Goal: Task Accomplishment & Management: Manage account settings

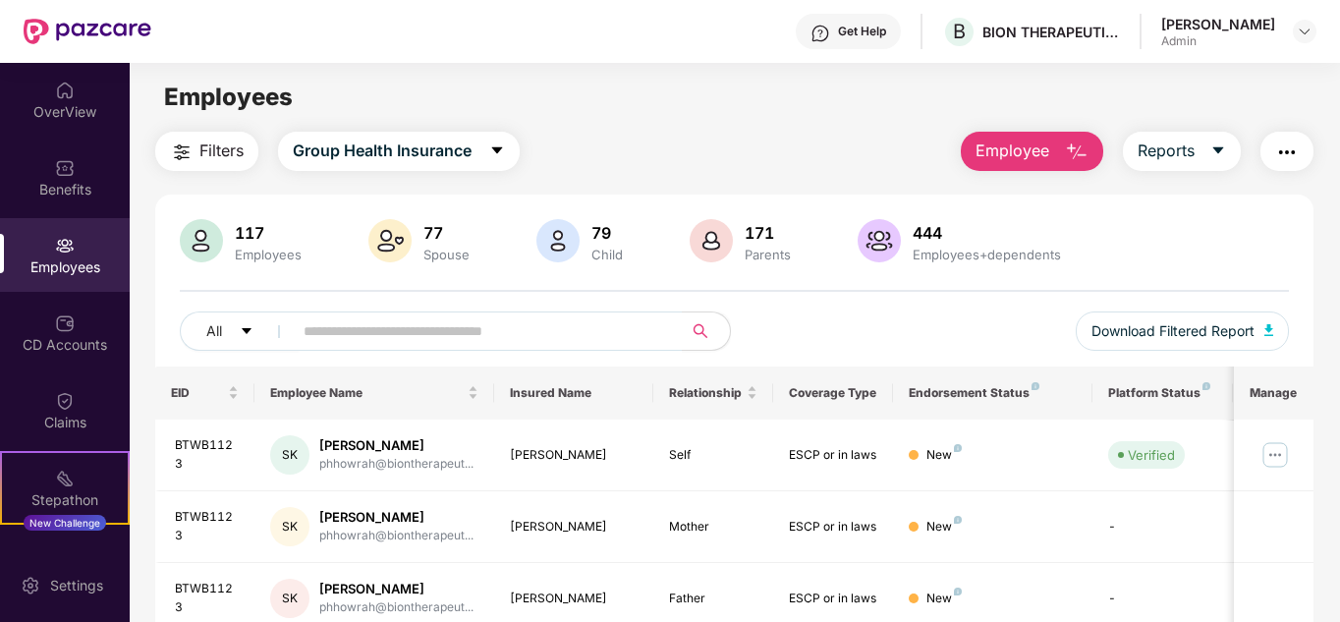
click at [1082, 148] on img "button" at bounding box center [1077, 152] width 24 height 24
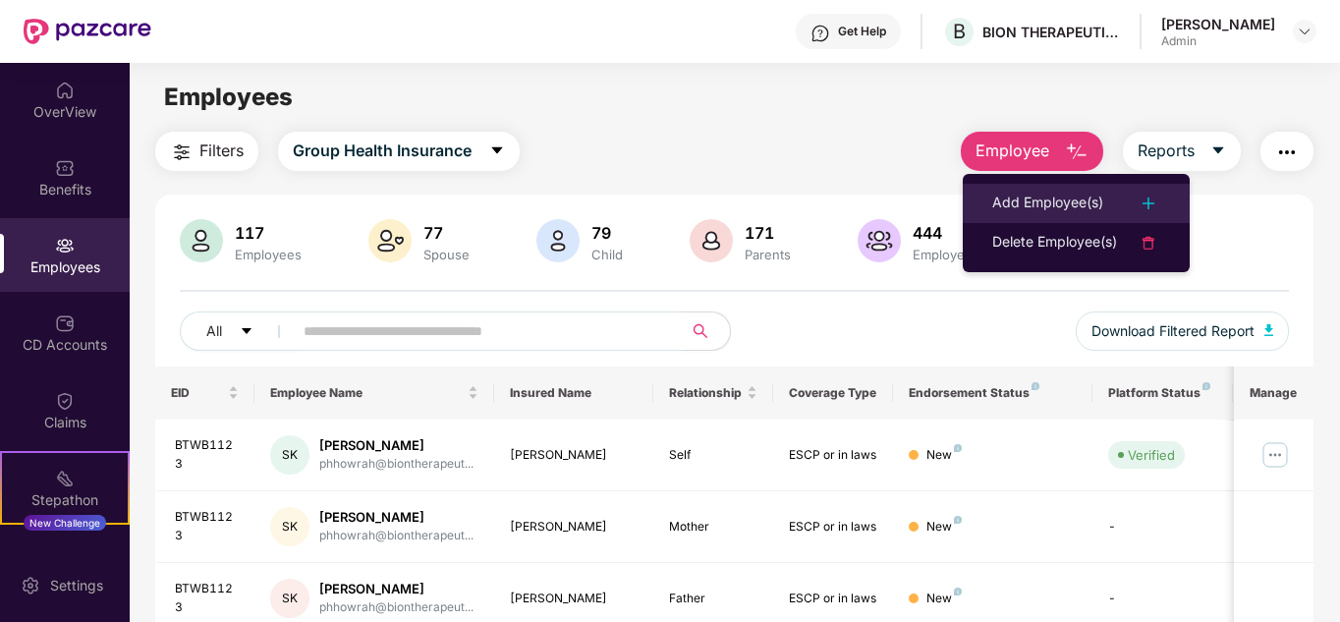
click at [1143, 198] on img at bounding box center [1149, 204] width 24 height 24
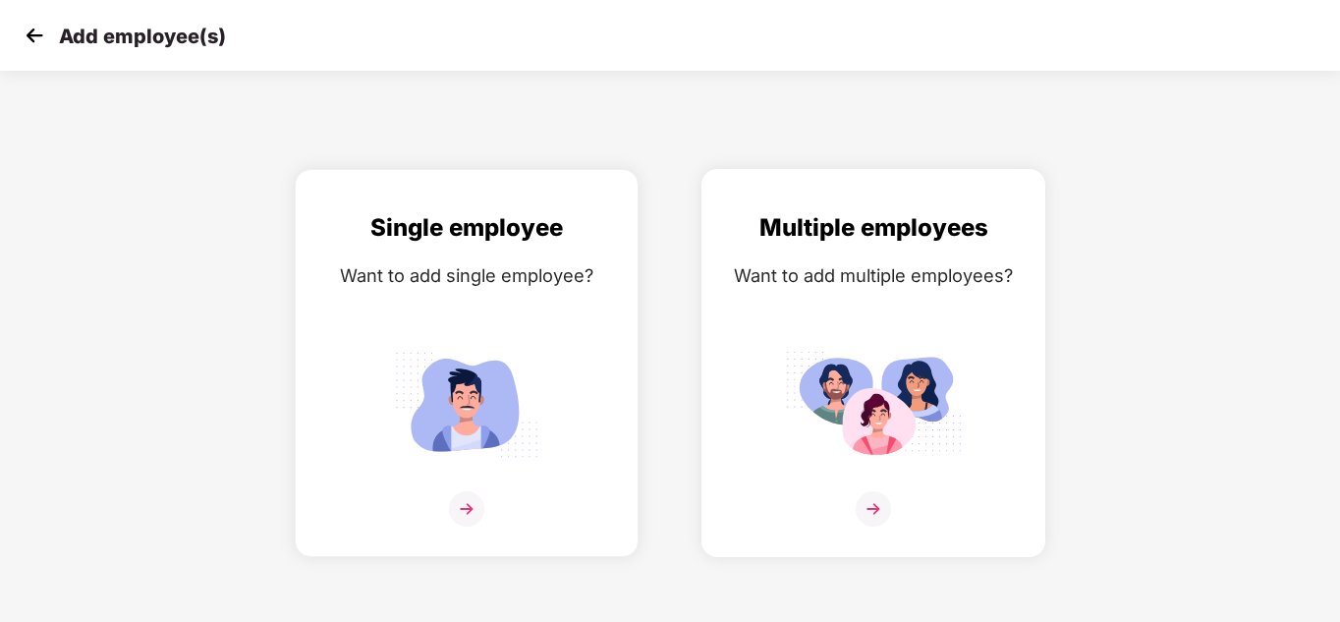
click at [865, 504] on img at bounding box center [873, 508] width 35 height 35
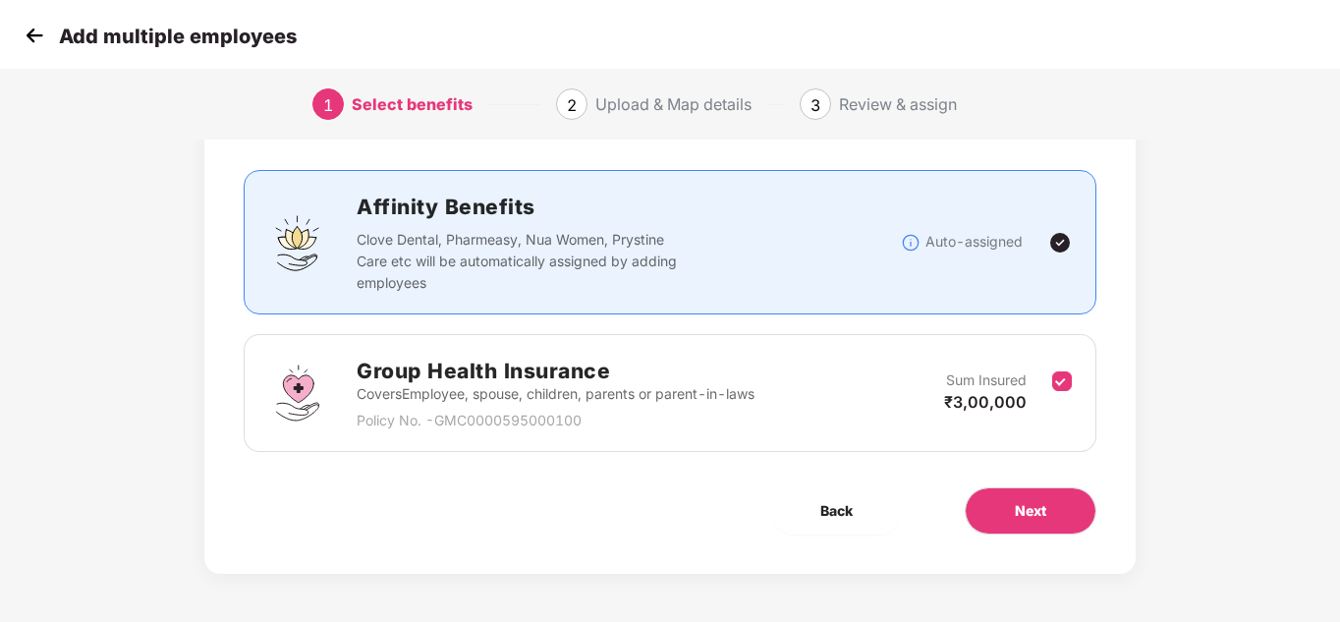
scroll to position [104, 0]
click at [1038, 503] on span "Next" at bounding box center [1030, 510] width 31 height 22
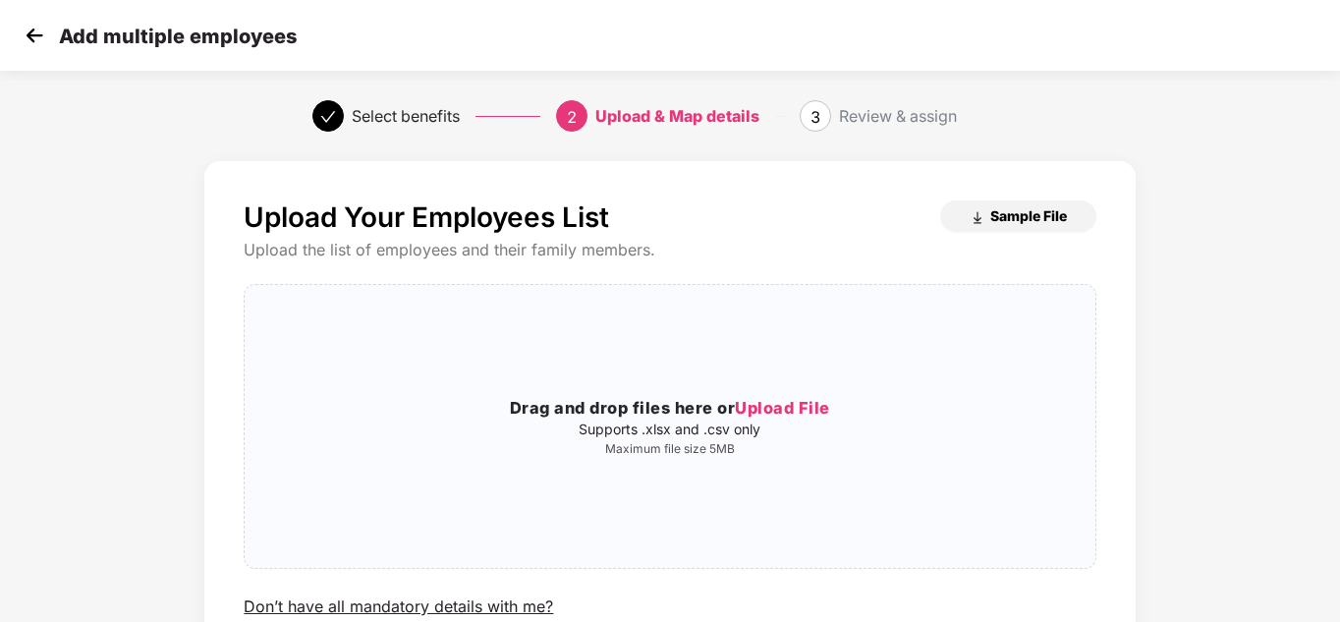
click at [1046, 212] on span "Sample File" at bounding box center [1028, 215] width 77 height 19
click at [773, 407] on span "Upload File" at bounding box center [782, 408] width 95 height 20
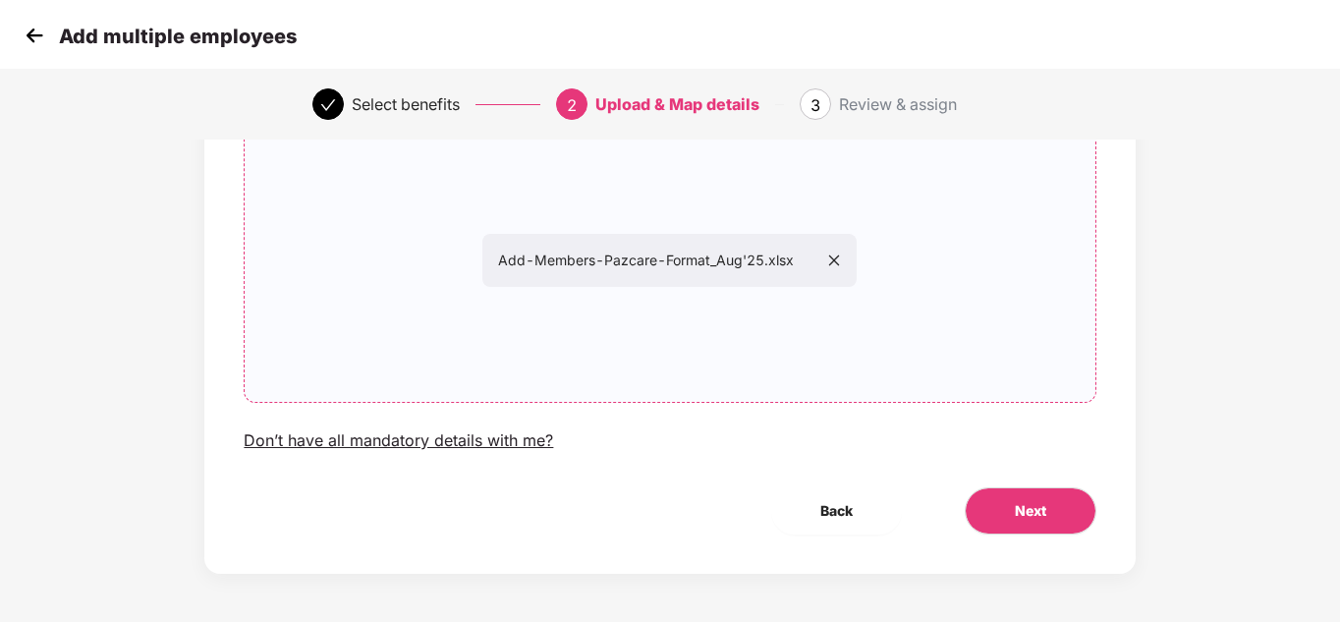
scroll to position [167, 0]
click at [1040, 513] on span "Next" at bounding box center [1030, 510] width 31 height 22
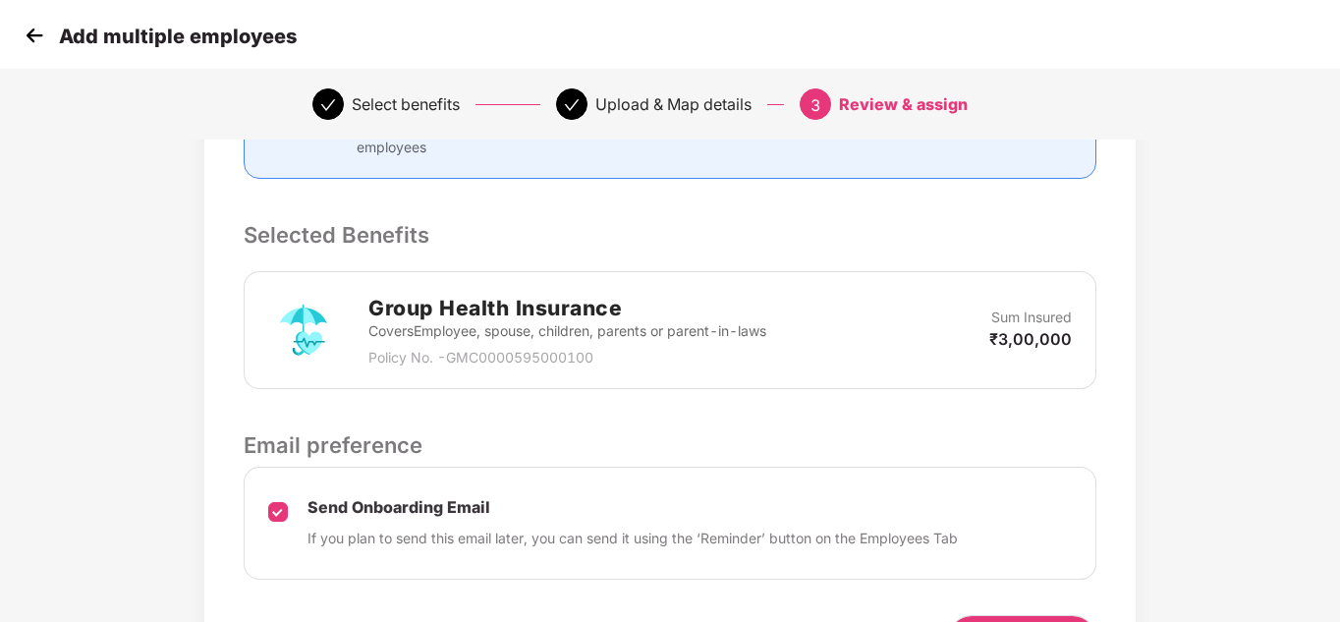
scroll to position [491, 0]
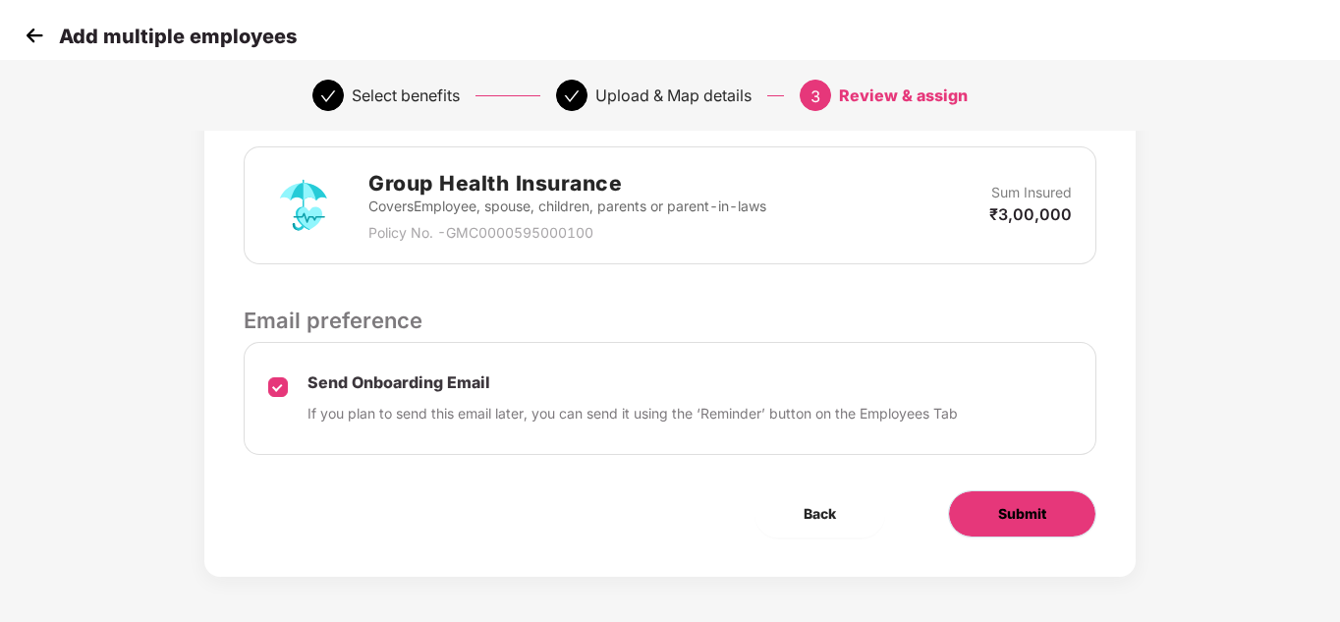
click at [1039, 507] on span "Submit" at bounding box center [1022, 514] width 48 height 22
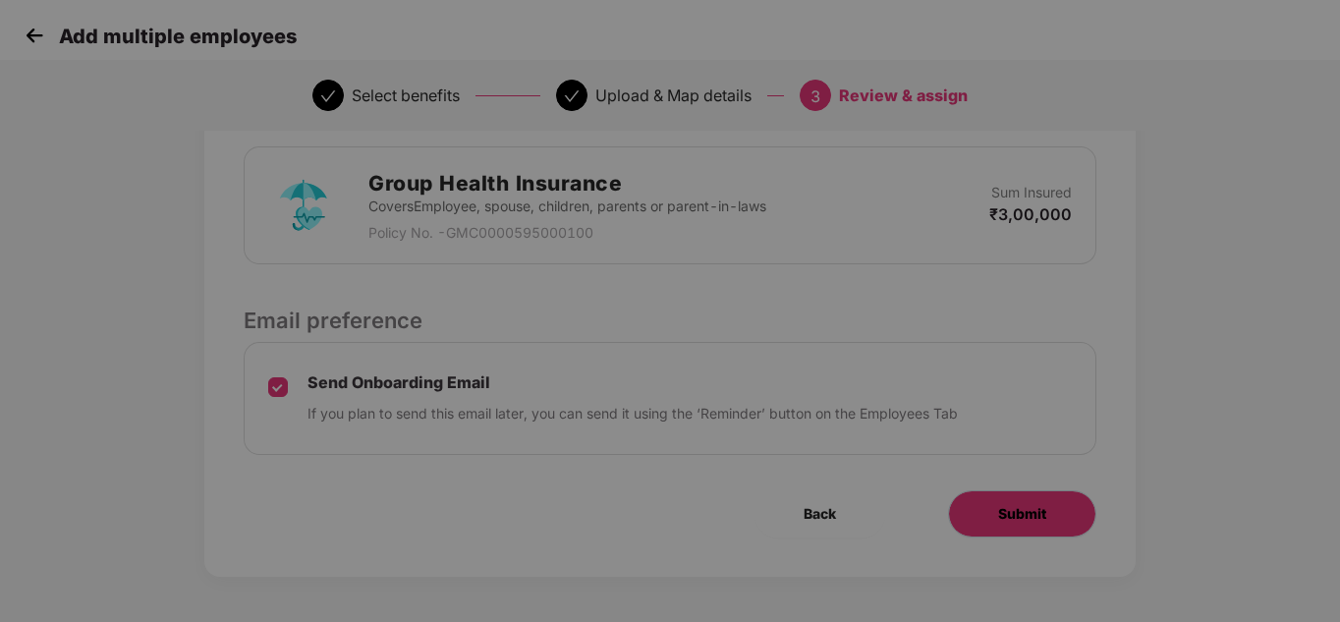
scroll to position [0, 0]
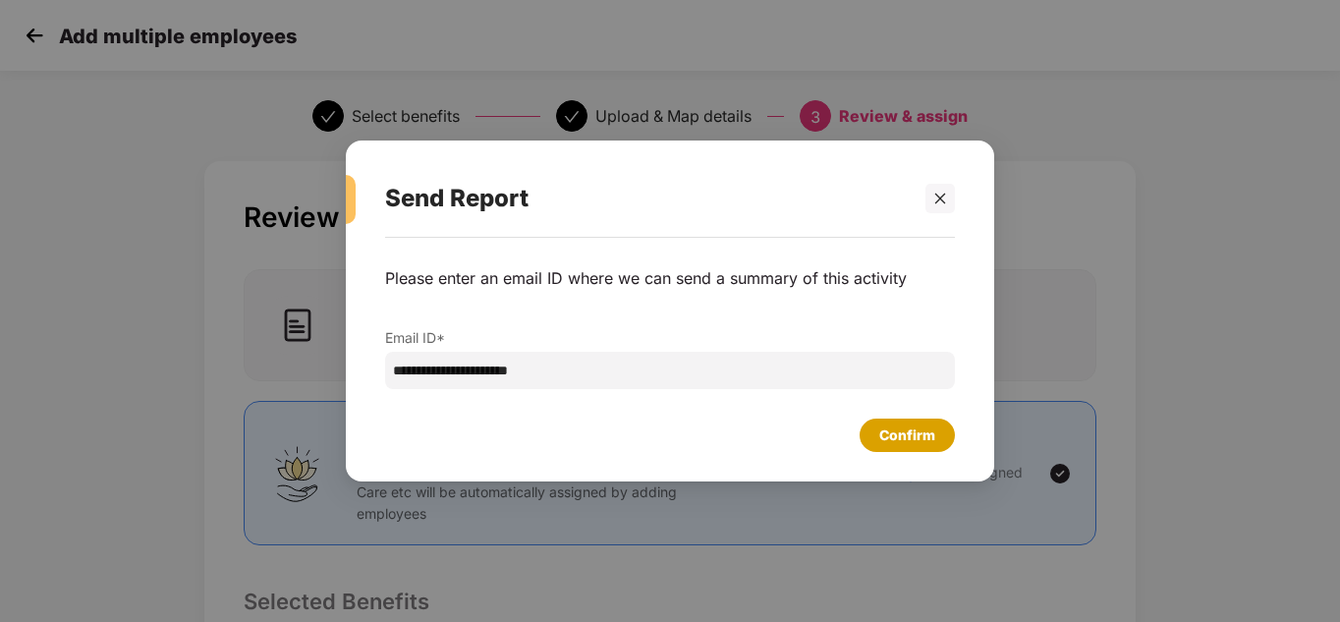
click at [914, 440] on div "Confirm" at bounding box center [907, 435] width 56 height 22
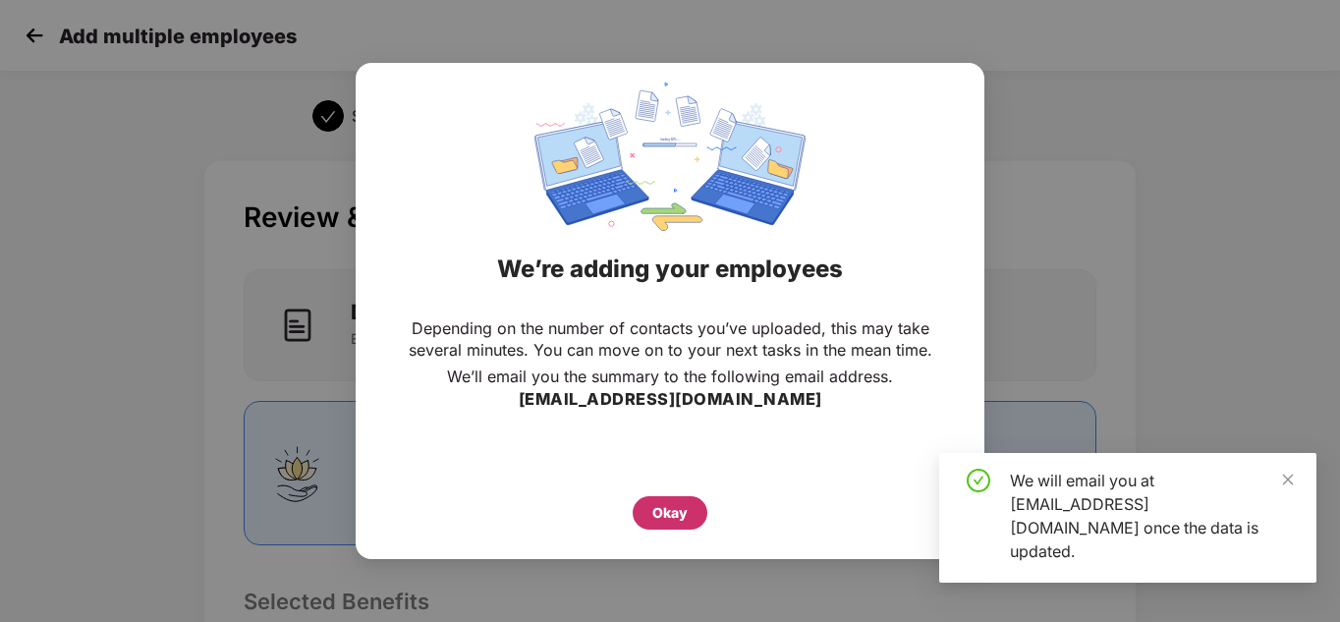
click at [674, 519] on div "Okay" at bounding box center [669, 513] width 35 height 22
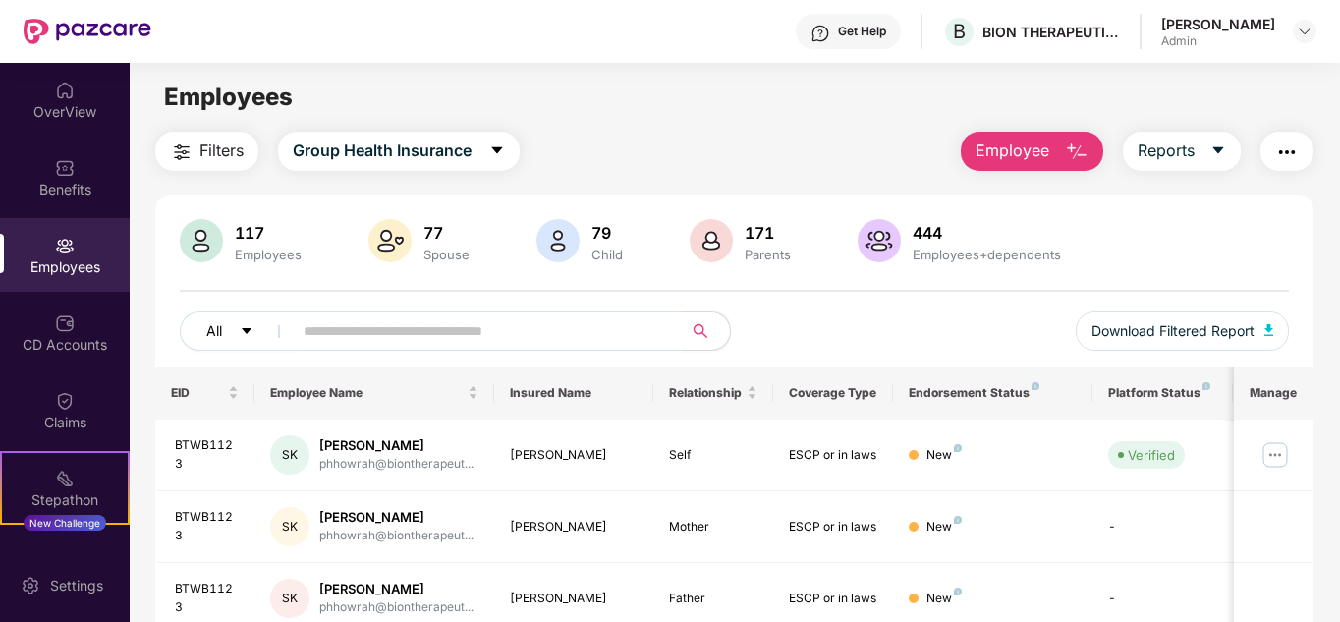
click at [257, 332] on button "All" at bounding box center [240, 330] width 120 height 39
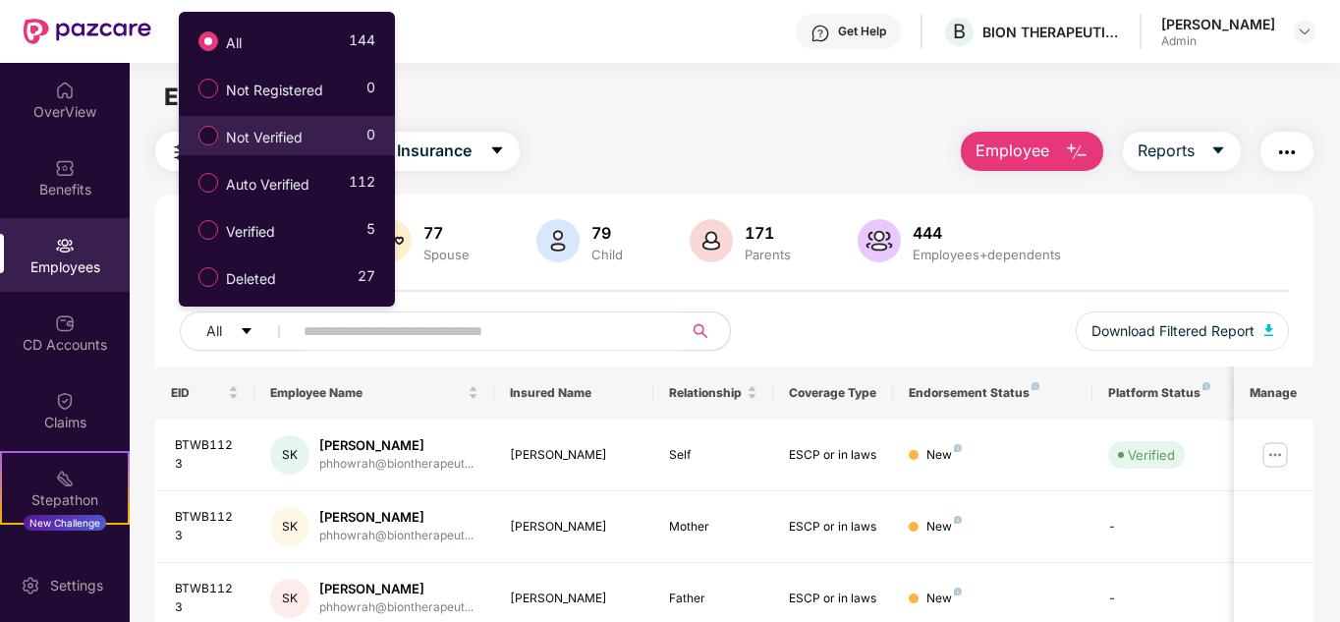
click at [302, 133] on span "Not Verified" at bounding box center [264, 138] width 92 height 22
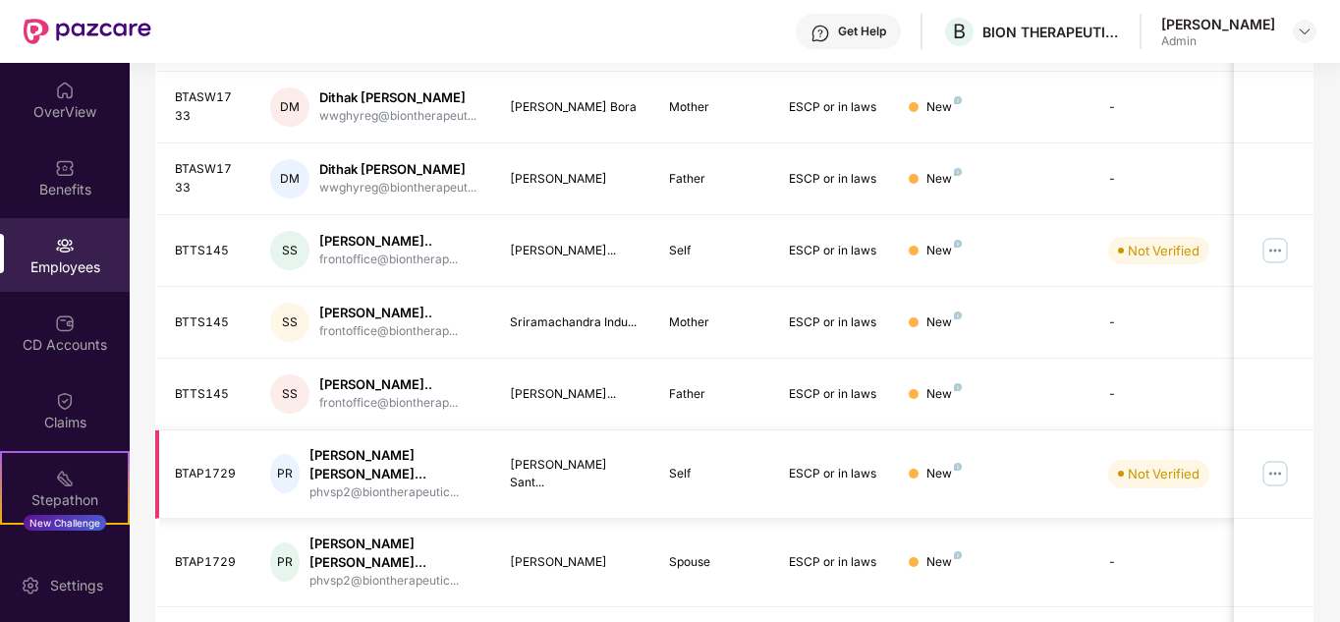
scroll to position [685, 0]
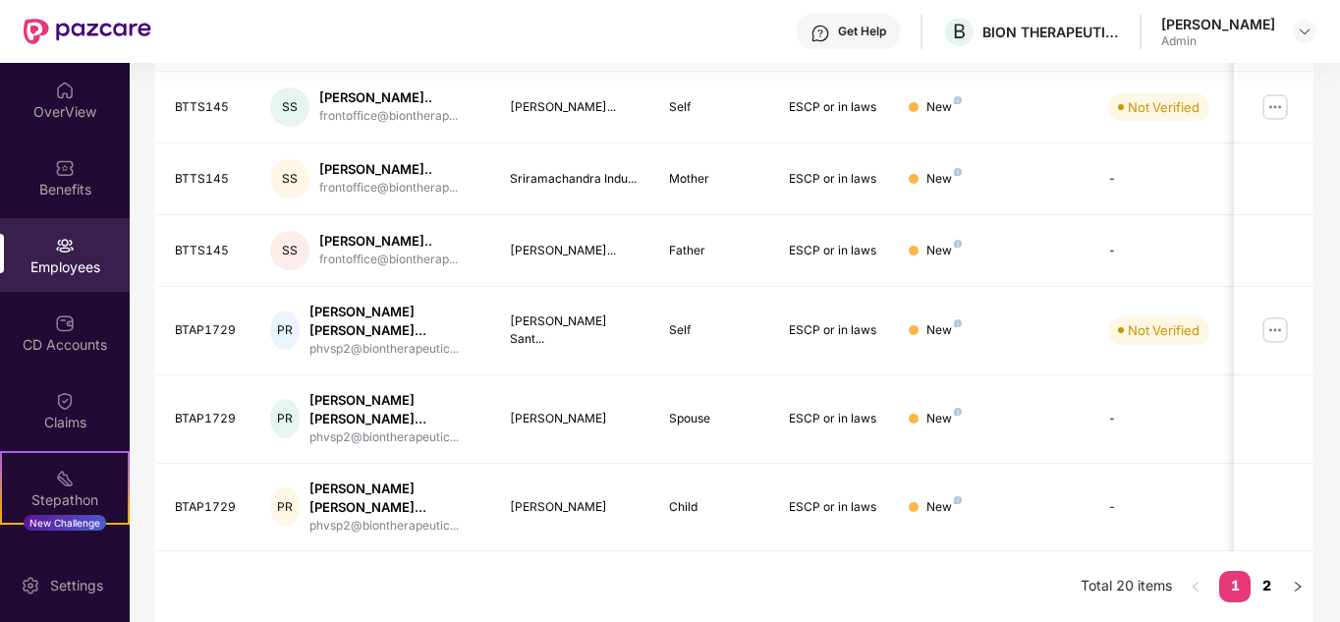
click at [1276, 580] on link "2" at bounding box center [1266, 585] width 31 height 29
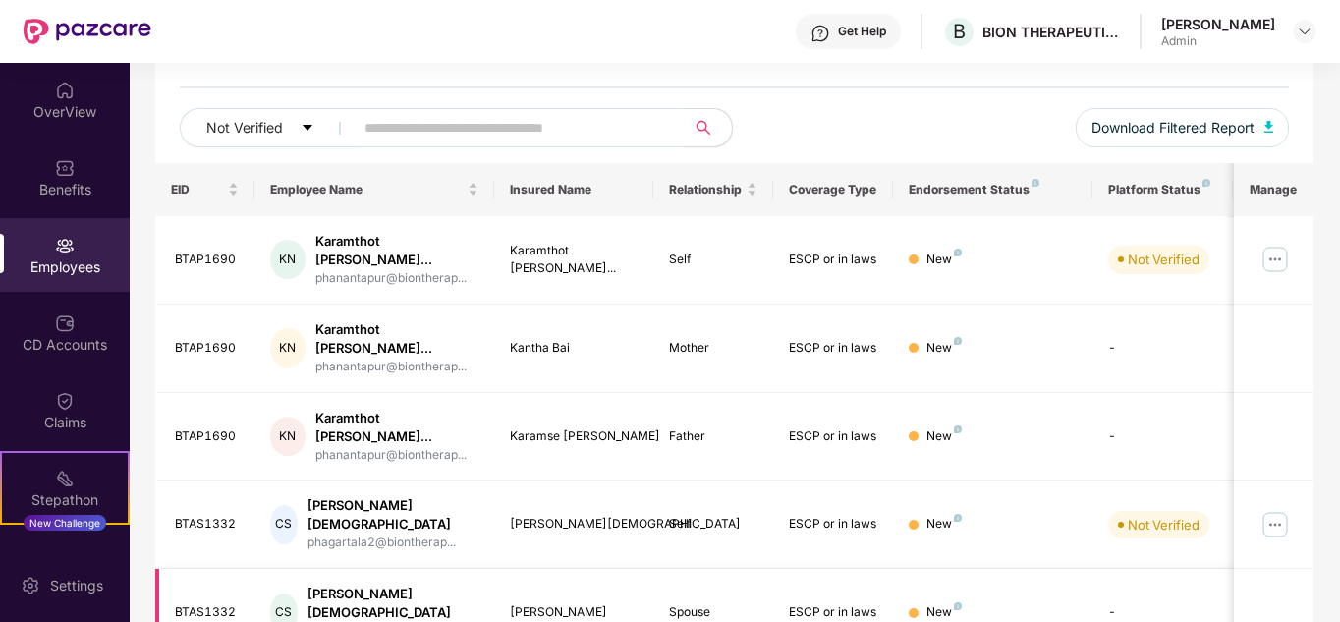
scroll to position [0, 0]
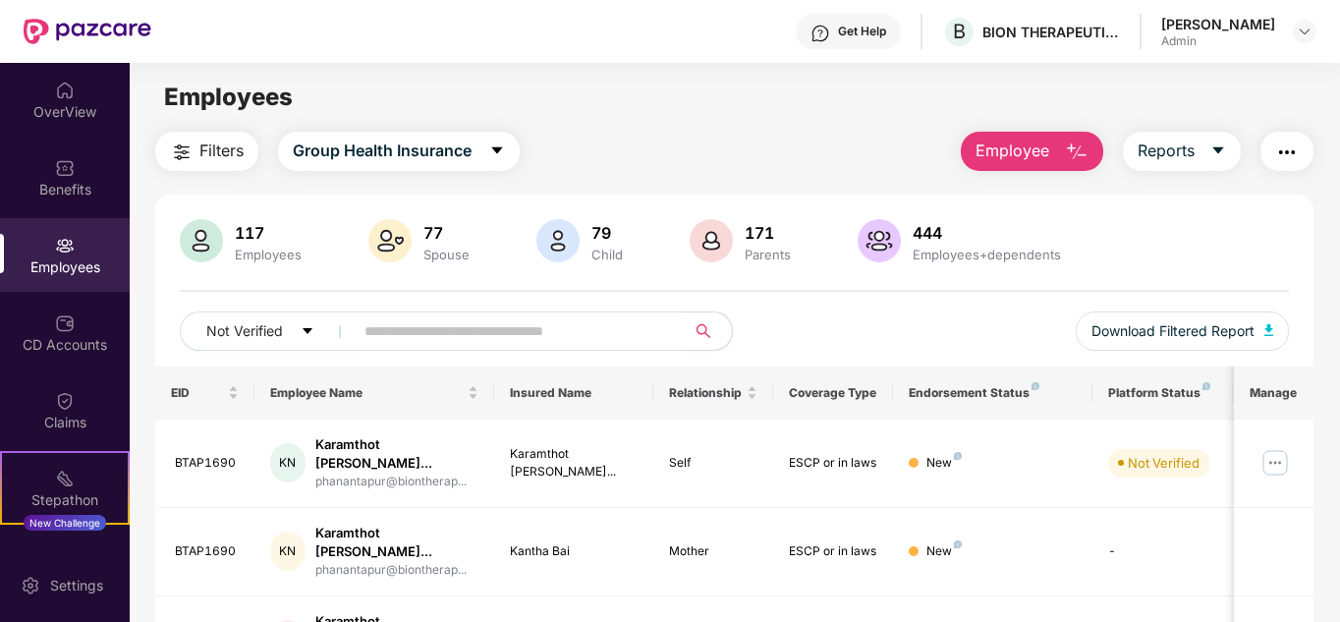
click at [1086, 148] on img "button" at bounding box center [1077, 152] width 24 height 24
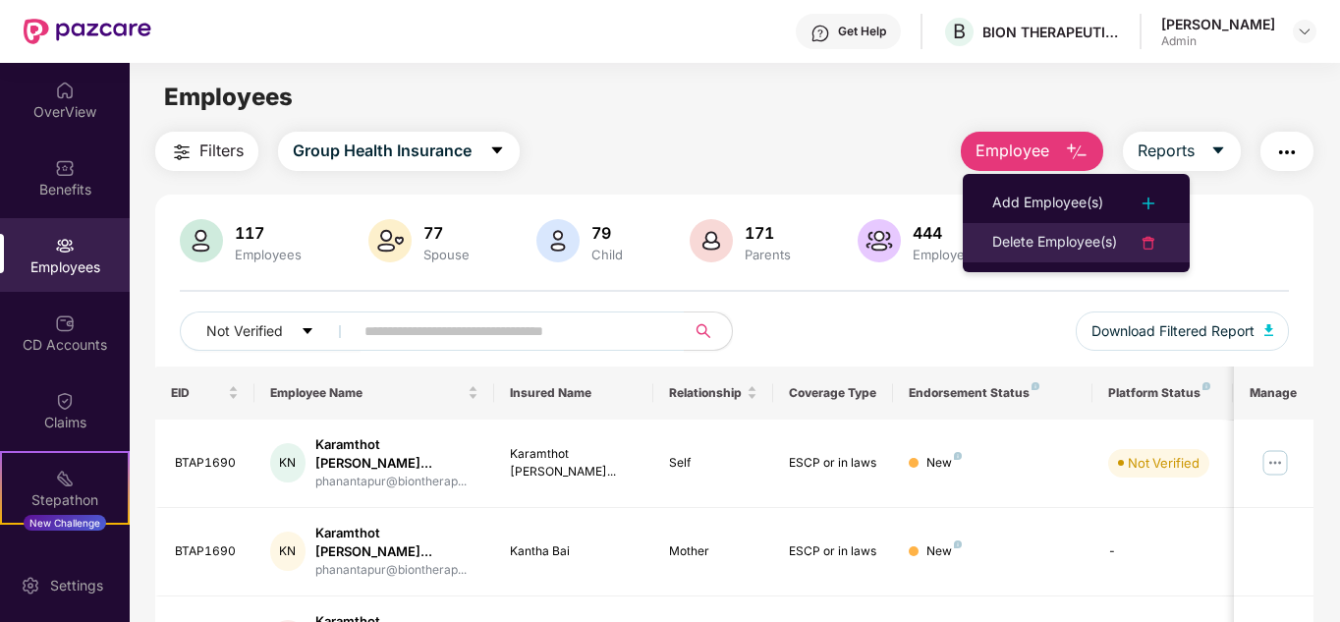
click at [1099, 242] on div "Delete Employee(s)" at bounding box center [1054, 243] width 125 height 24
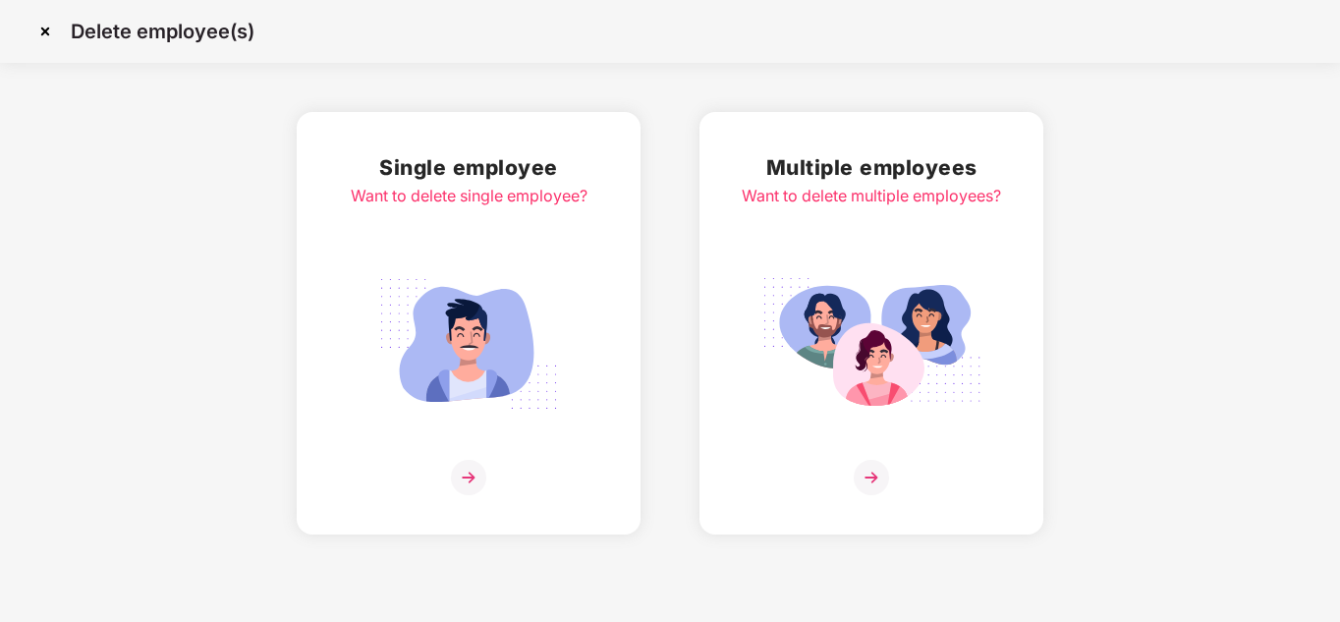
click at [871, 487] on img at bounding box center [871, 477] width 35 height 35
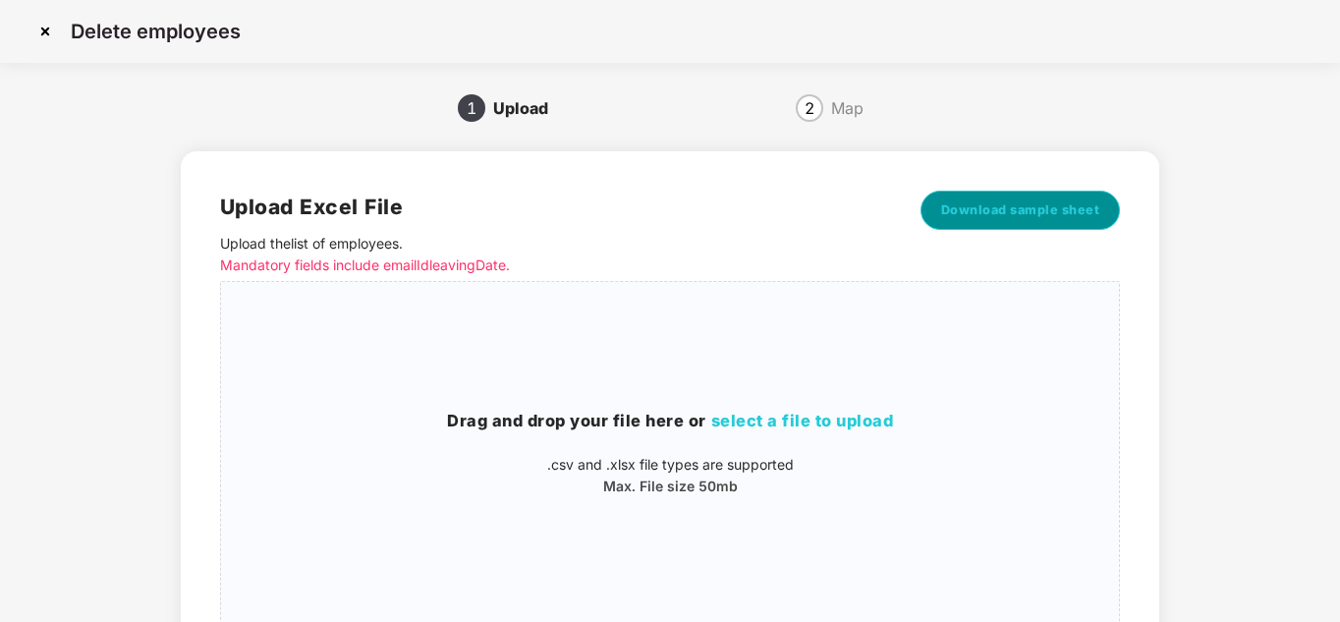
click at [1035, 215] on span "Download sample sheet" at bounding box center [1020, 210] width 159 height 20
click at [803, 419] on span "select a file to upload" at bounding box center [802, 421] width 183 height 20
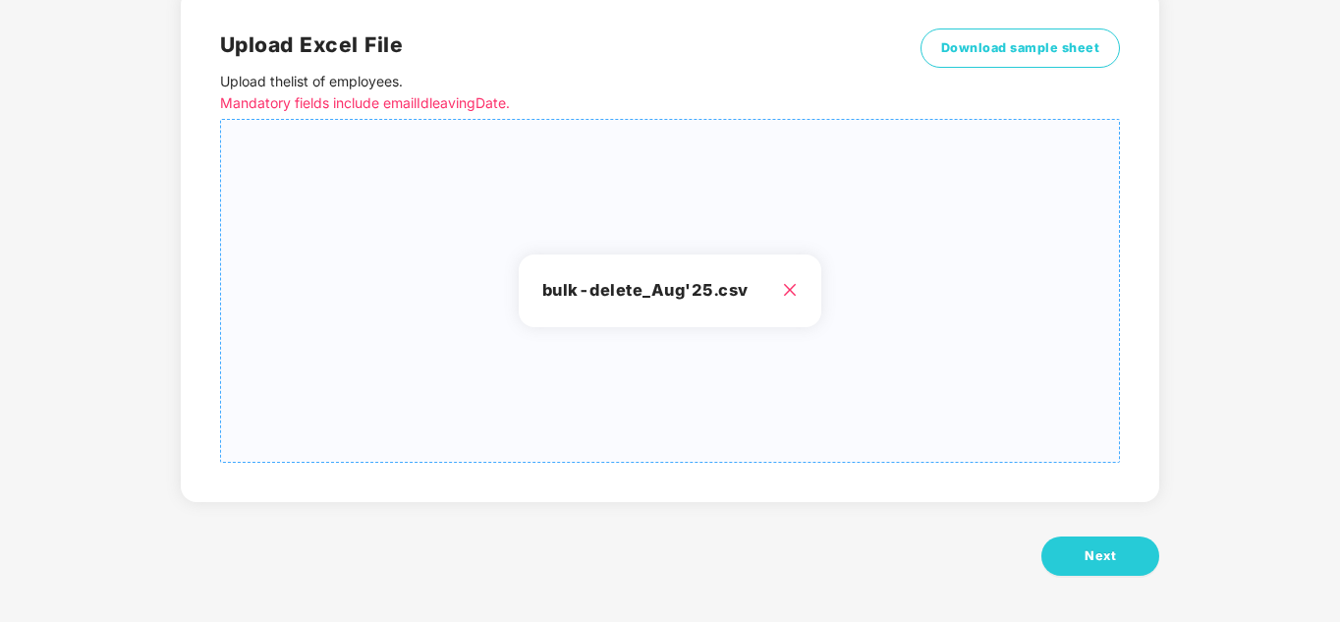
scroll to position [165, 0]
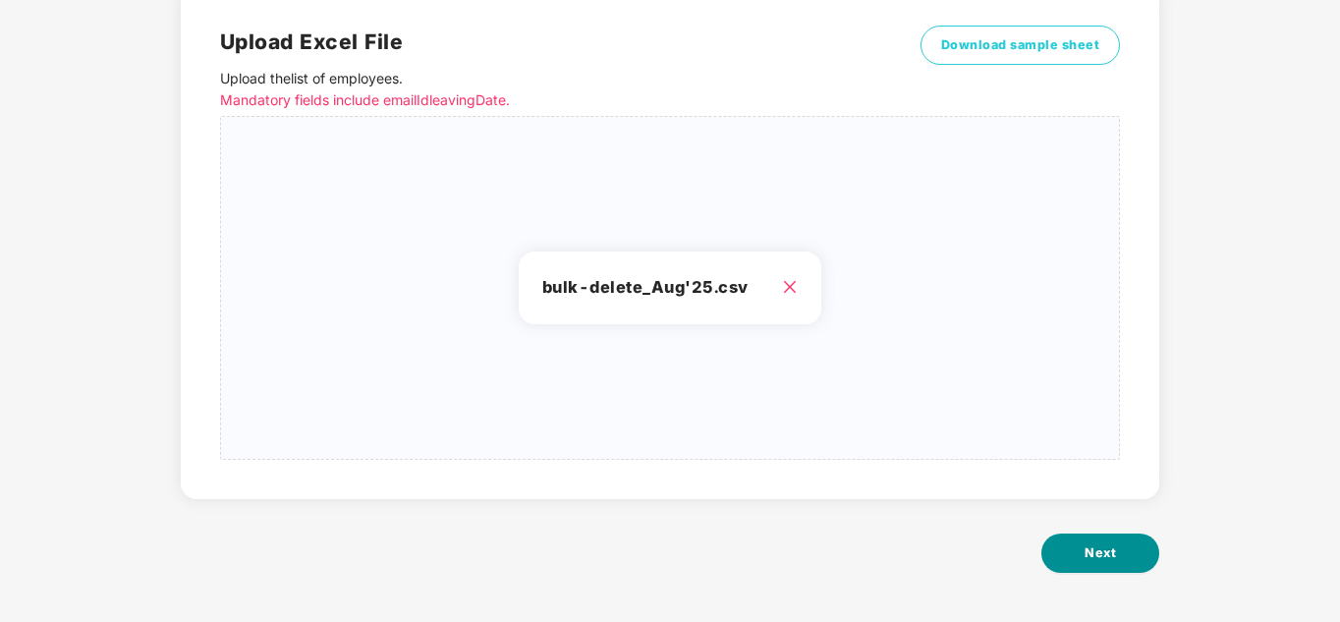
click at [1079, 555] on button "Next" at bounding box center [1100, 552] width 118 height 39
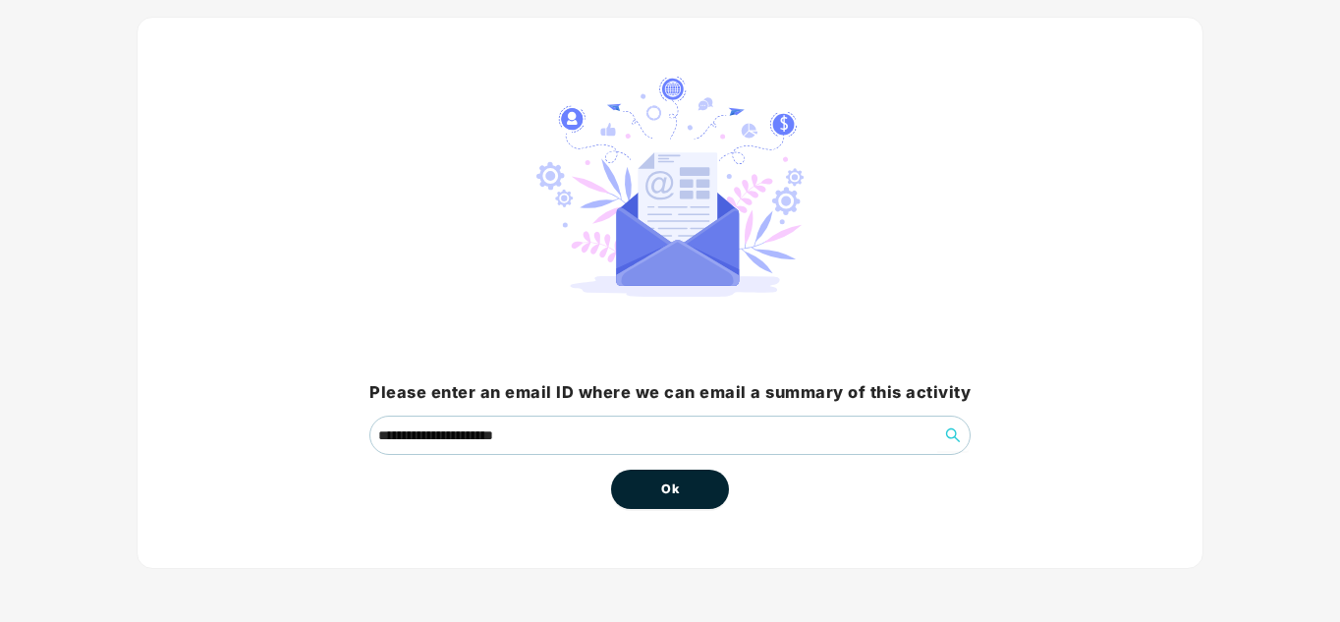
scroll to position [104, 0]
click at [673, 494] on span "Ok" at bounding box center [670, 488] width 18 height 20
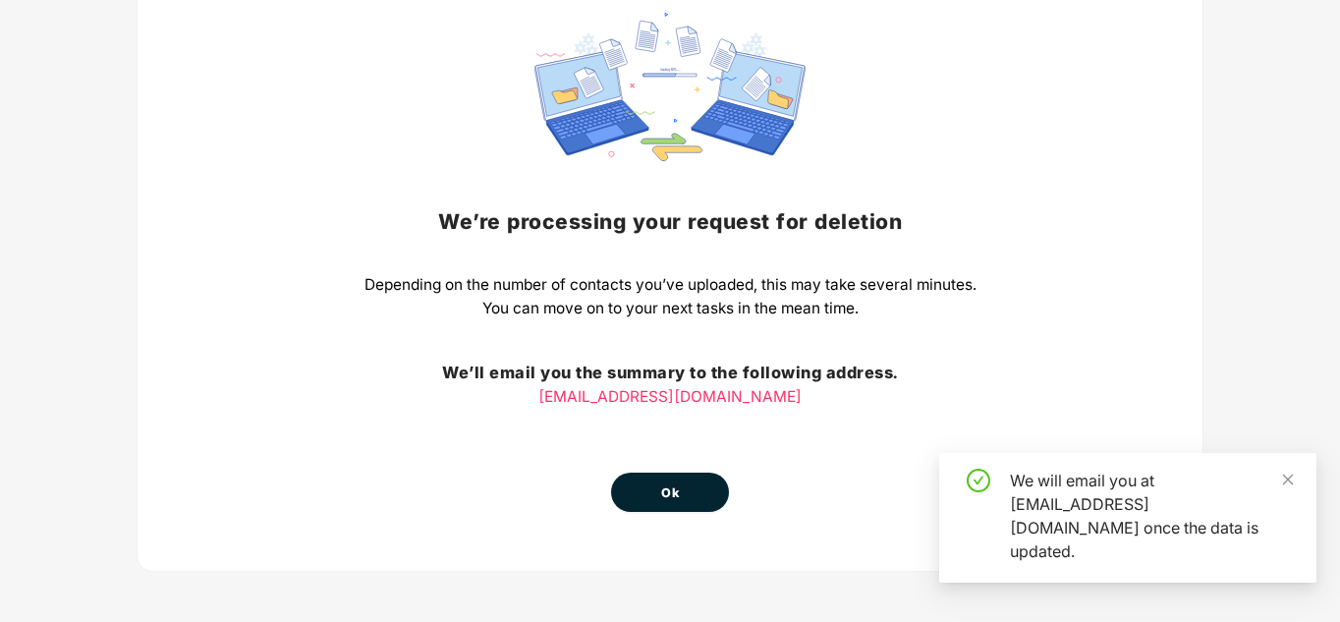
scroll to position [171, 0]
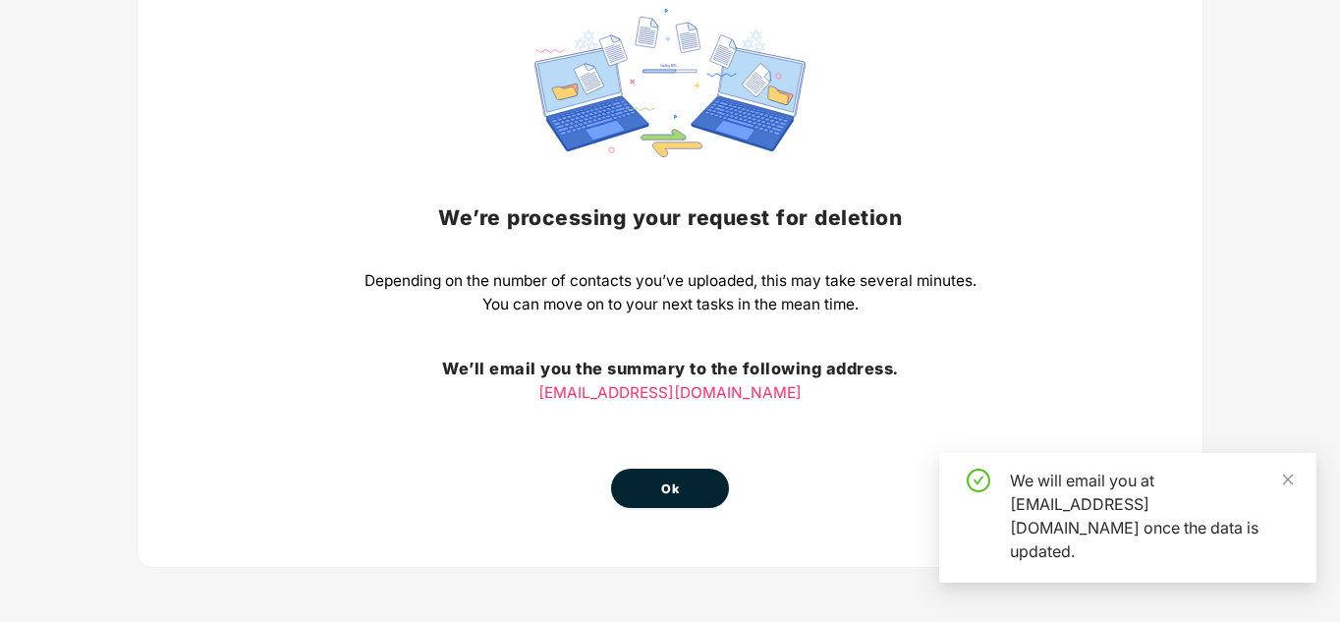
click at [669, 486] on span "Ok" at bounding box center [670, 489] width 18 height 20
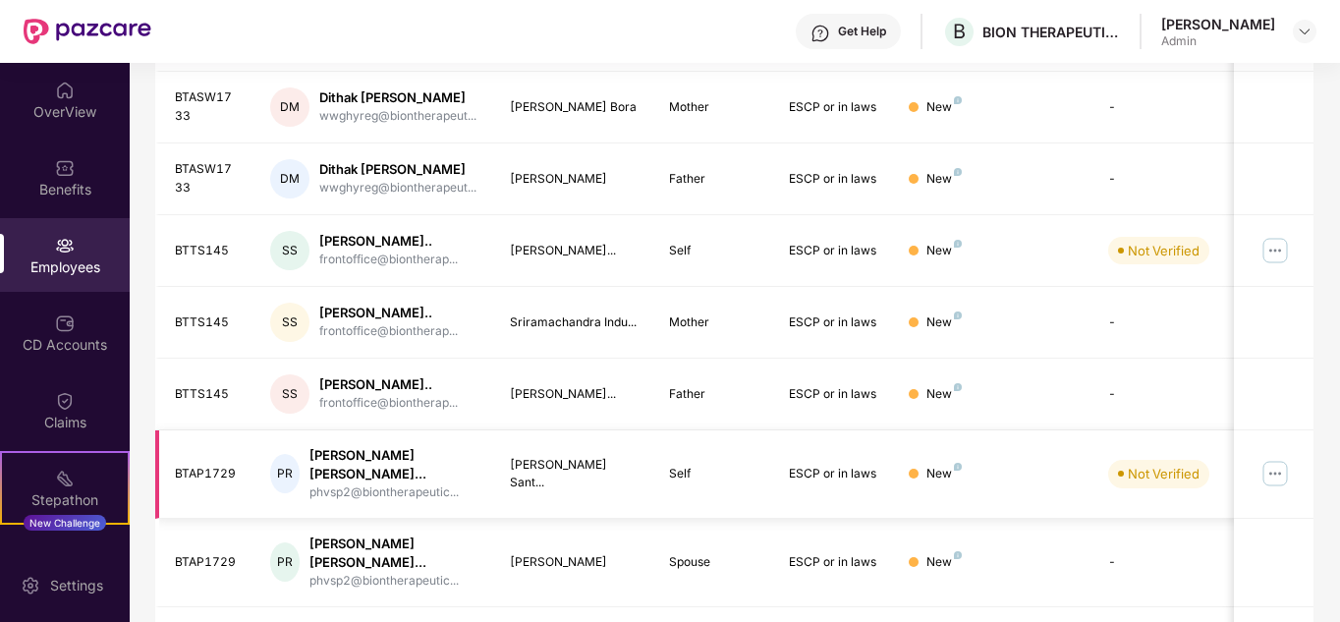
scroll to position [685, 0]
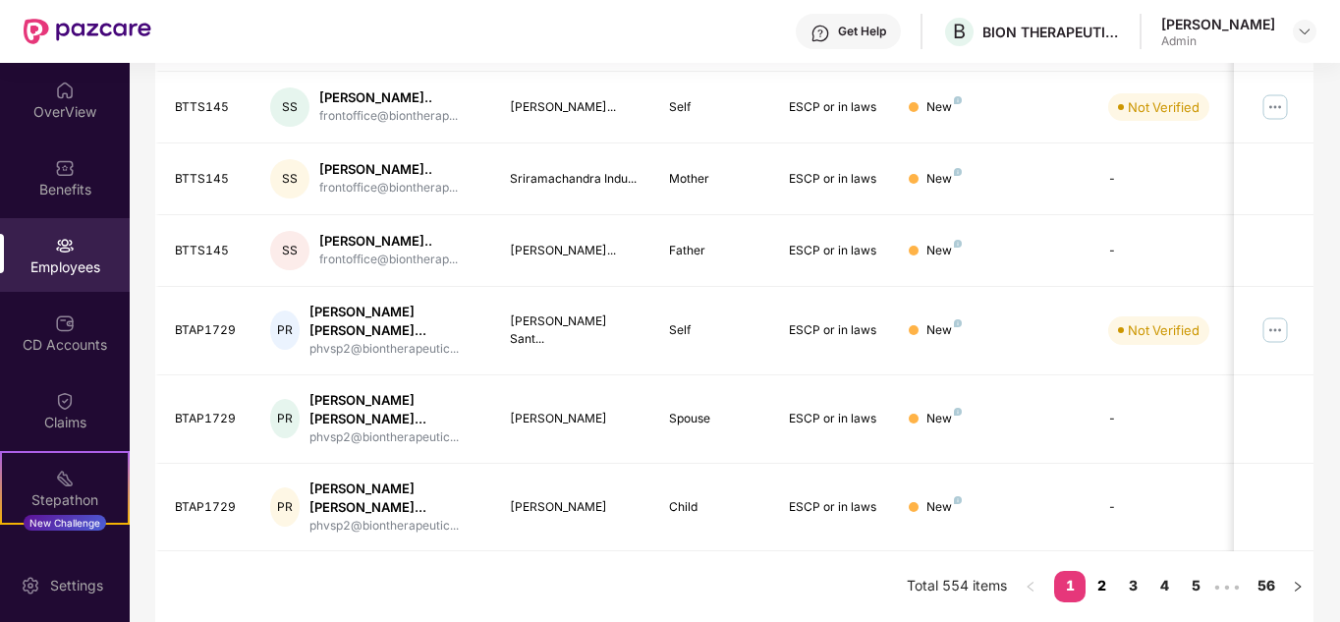
click at [1099, 578] on link "2" at bounding box center [1101, 585] width 31 height 29
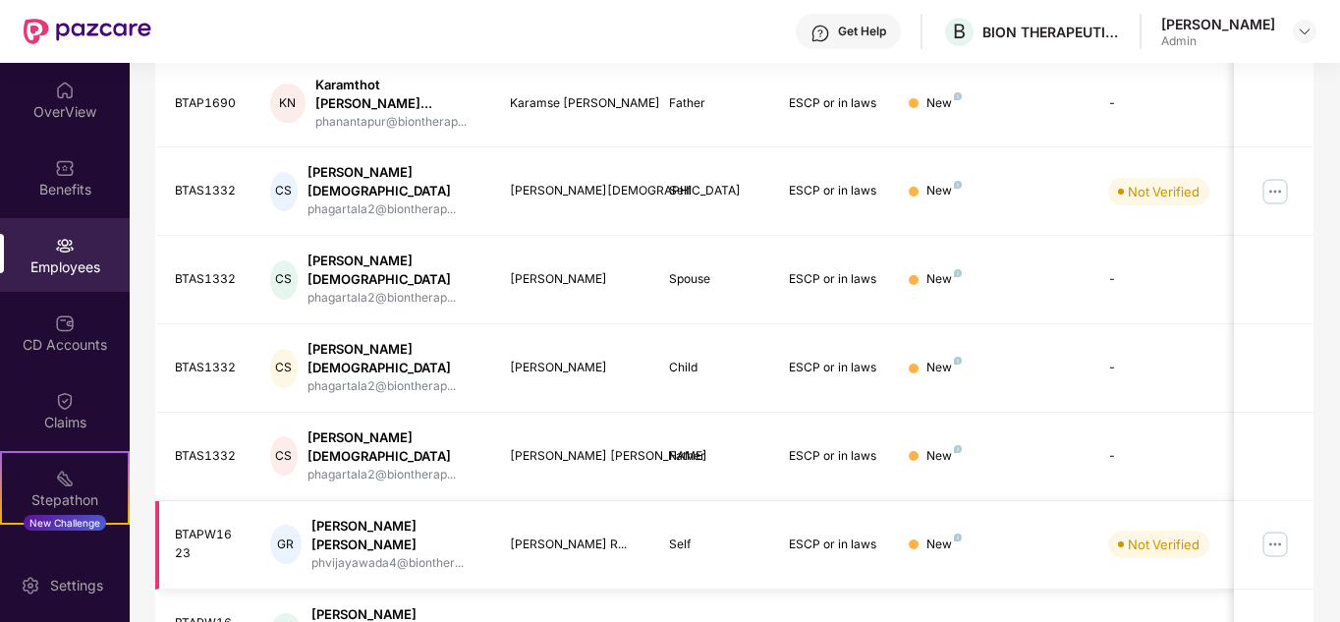
scroll to position [635, 0]
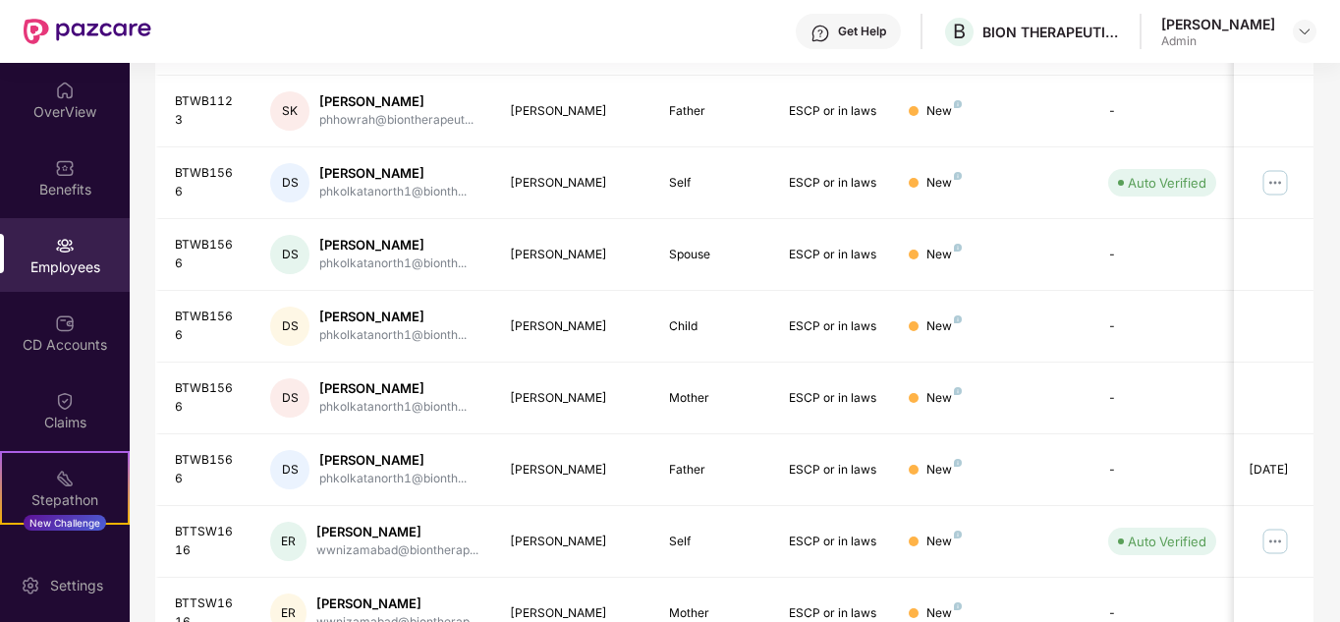
scroll to position [0, 0]
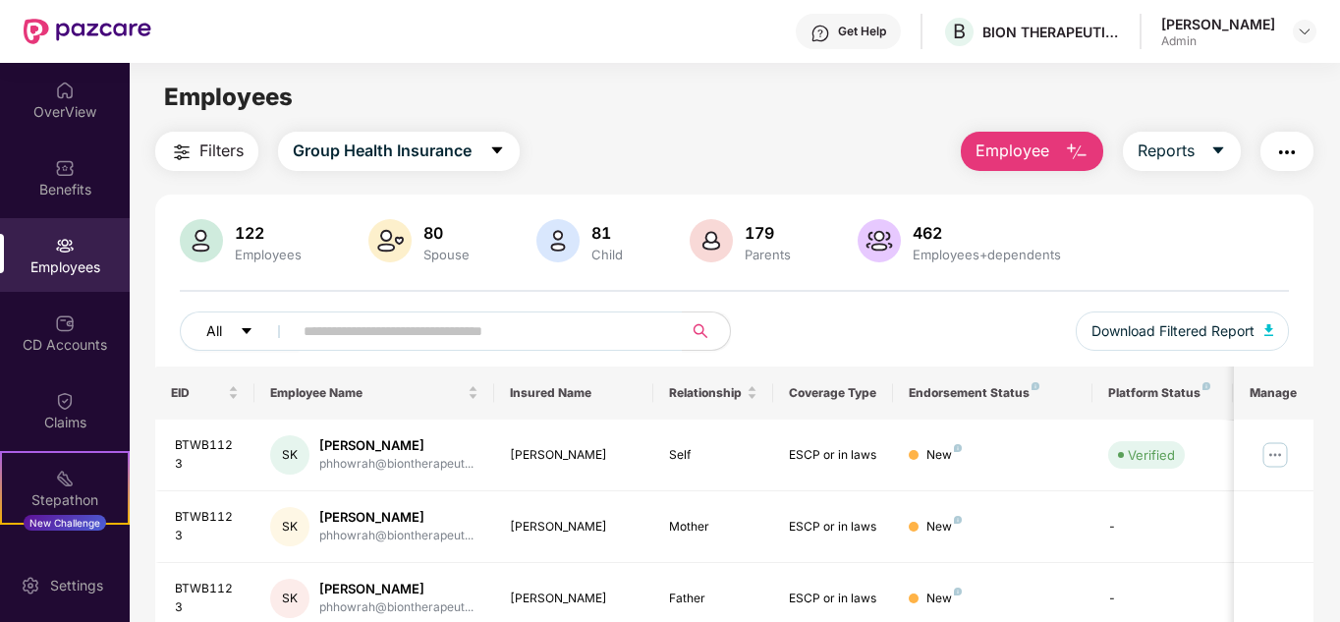
click at [253, 329] on icon "caret-down" at bounding box center [247, 331] width 14 height 14
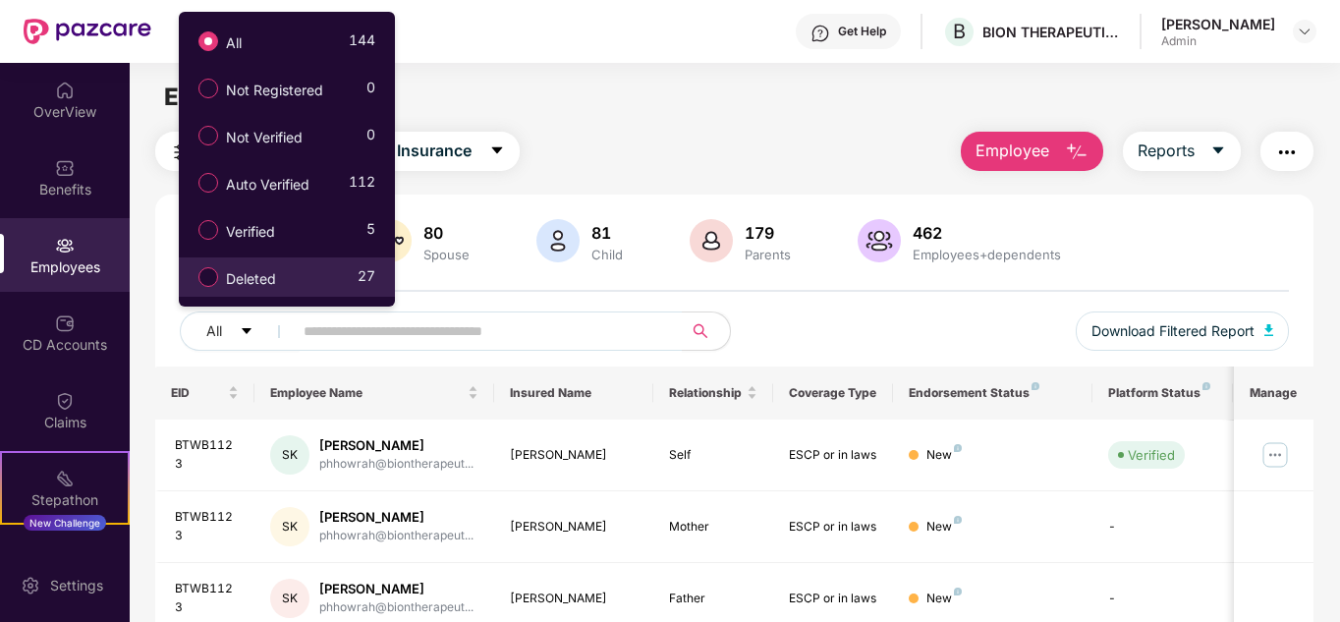
click at [293, 273] on label "Deleted" at bounding box center [241, 276] width 105 height 33
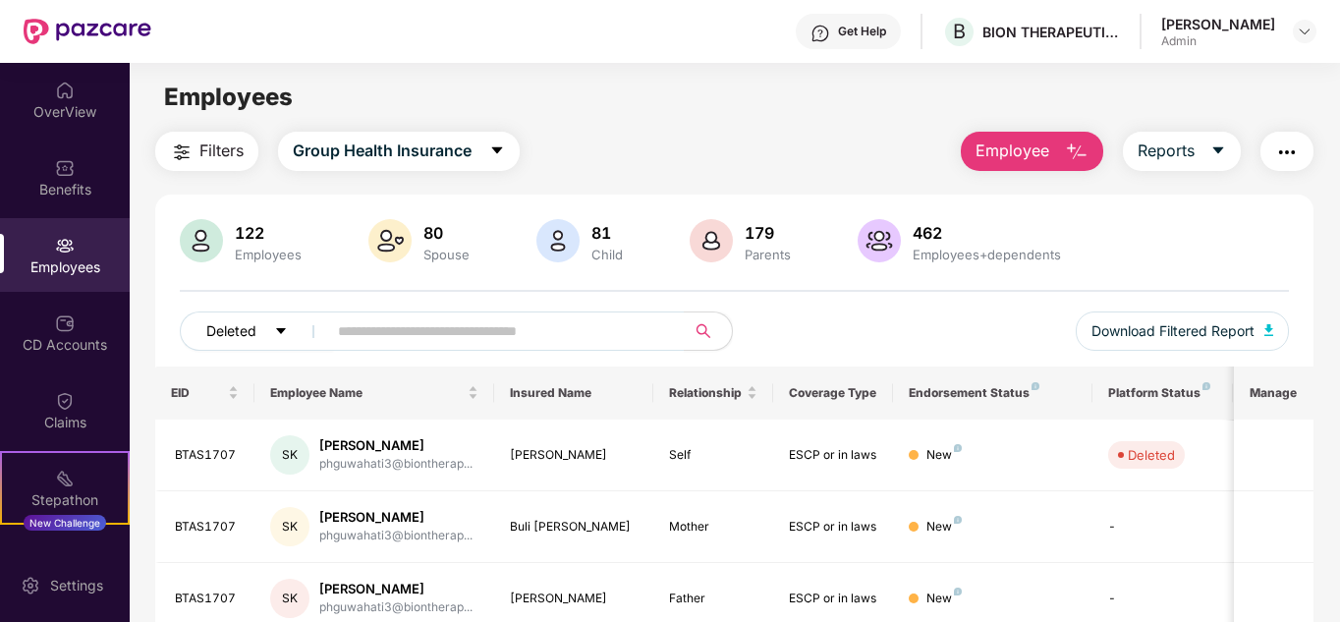
click at [253, 332] on span "Deleted" at bounding box center [231, 331] width 50 height 22
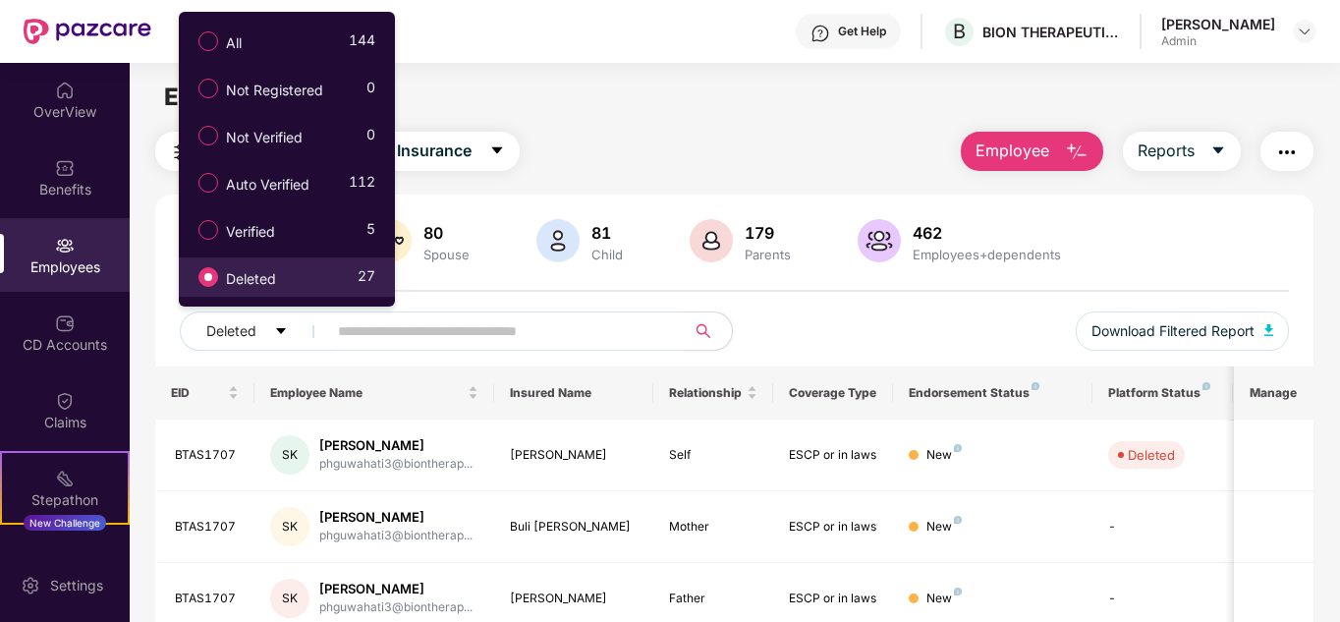
click at [623, 112] on div "Employees" at bounding box center [734, 97] width 1209 height 37
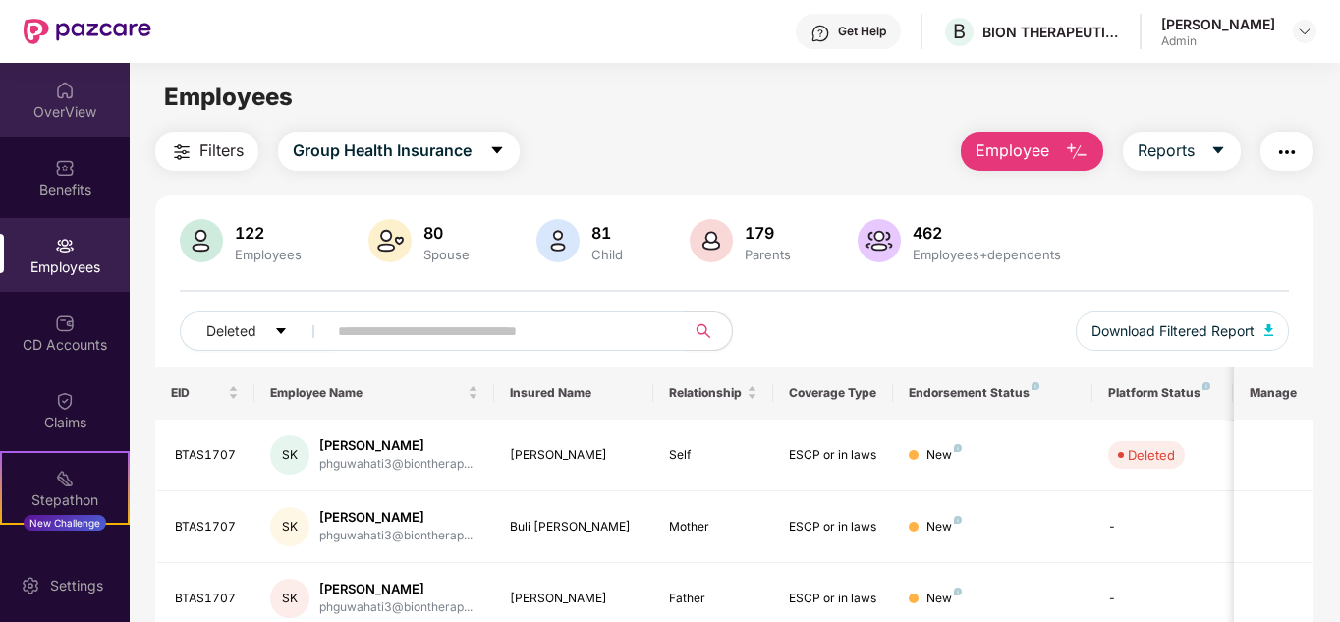
click at [82, 100] on div "OverView" at bounding box center [65, 100] width 130 height 74
